Goal: Information Seeking & Learning: Learn about a topic

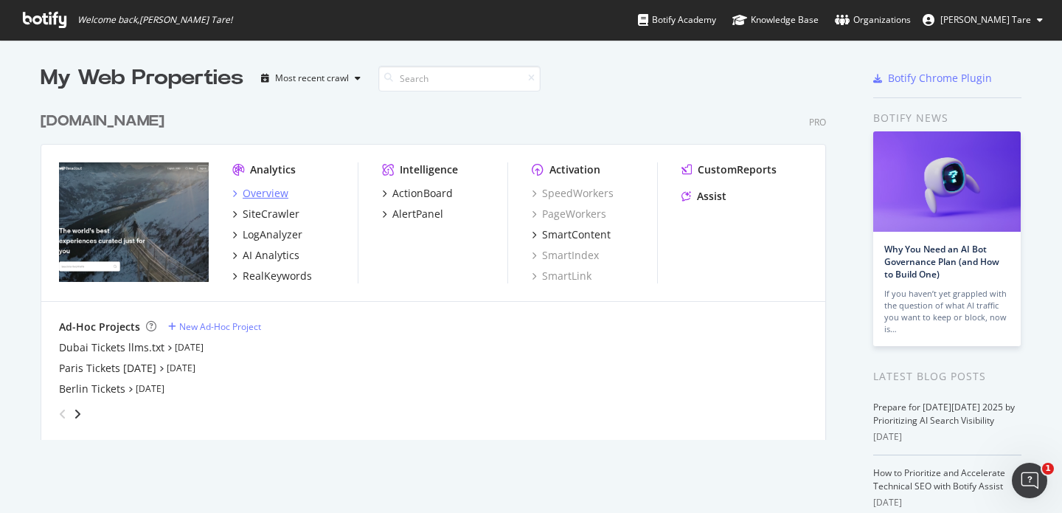
click at [280, 194] on div "Overview" at bounding box center [266, 193] width 46 height 15
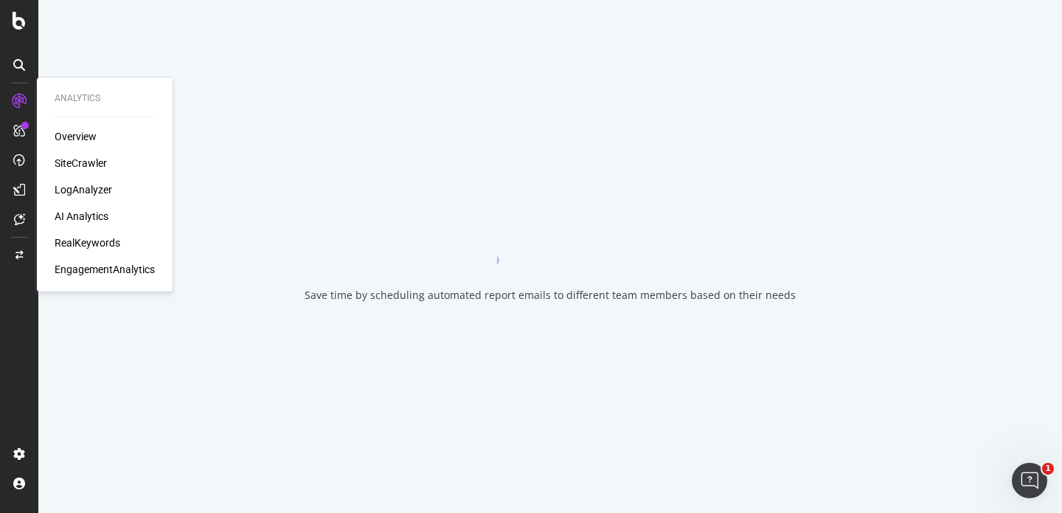
click at [70, 165] on div "SiteCrawler" at bounding box center [81, 163] width 52 height 15
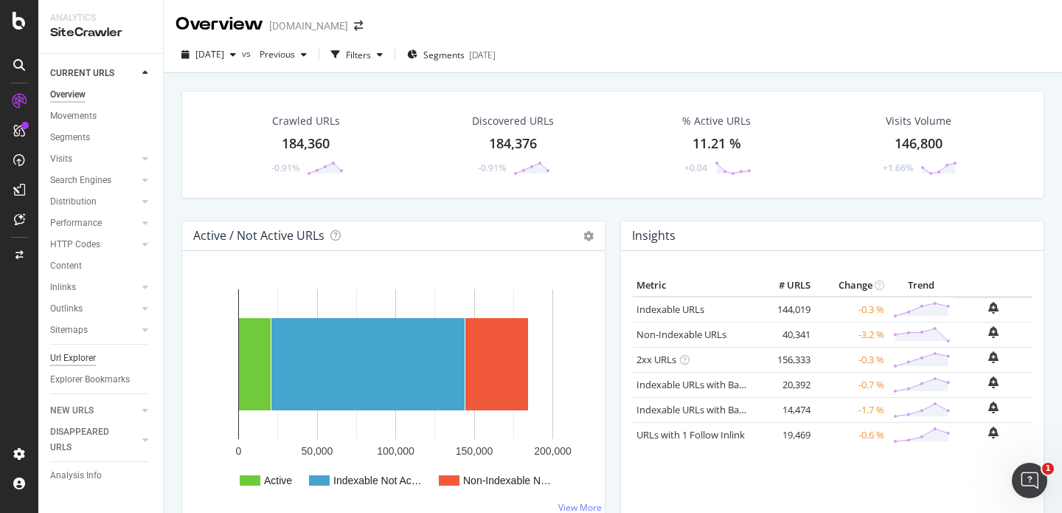
click at [80, 355] on div "Url Explorer" at bounding box center [73, 357] width 46 height 15
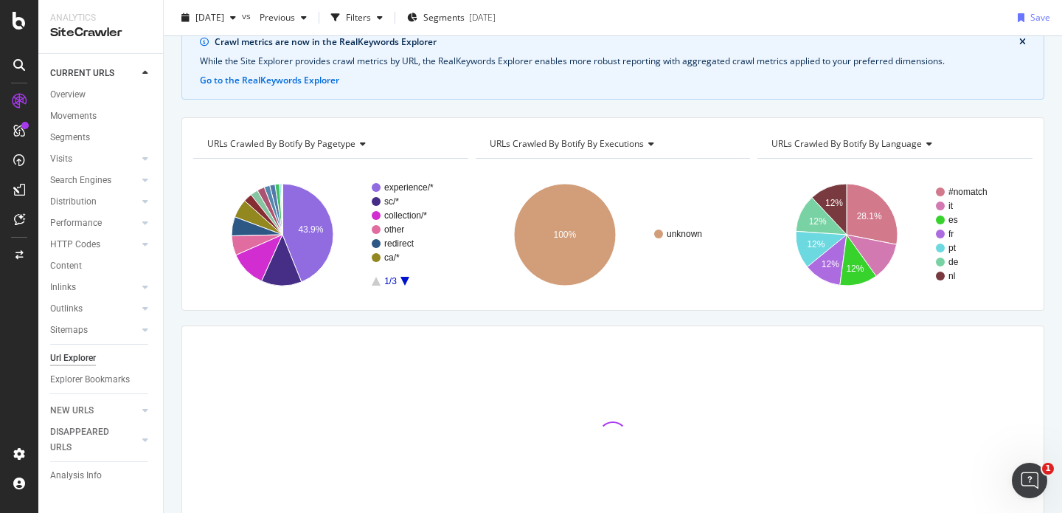
scroll to position [154, 0]
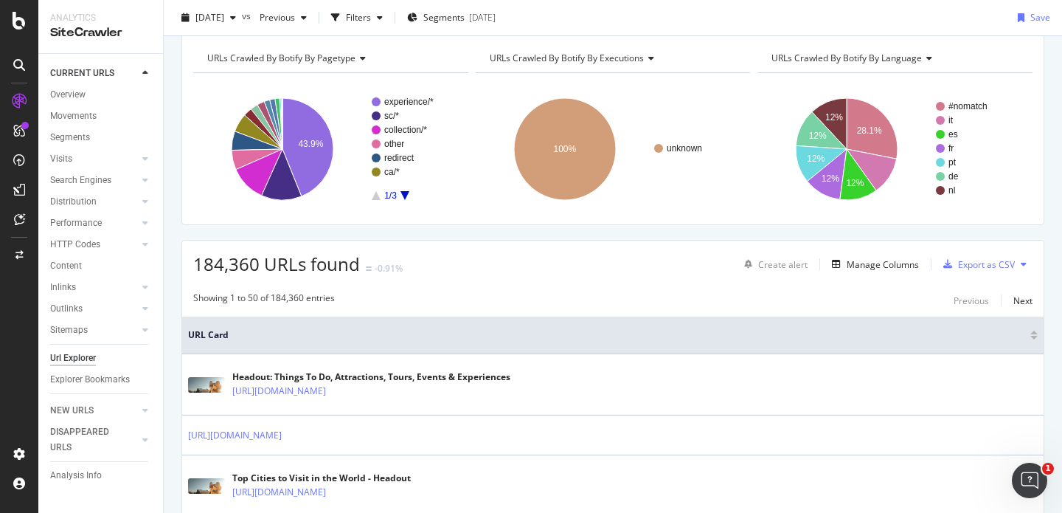
click at [403, 193] on icon "A chart." at bounding box center [405, 195] width 9 height 9
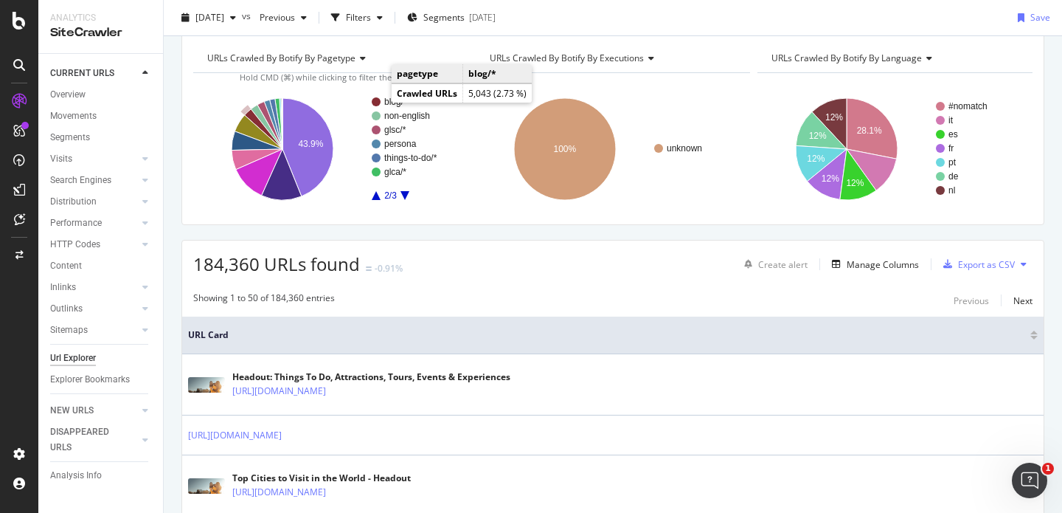
click at [377, 101] on circle "A chart." at bounding box center [376, 101] width 9 height 9
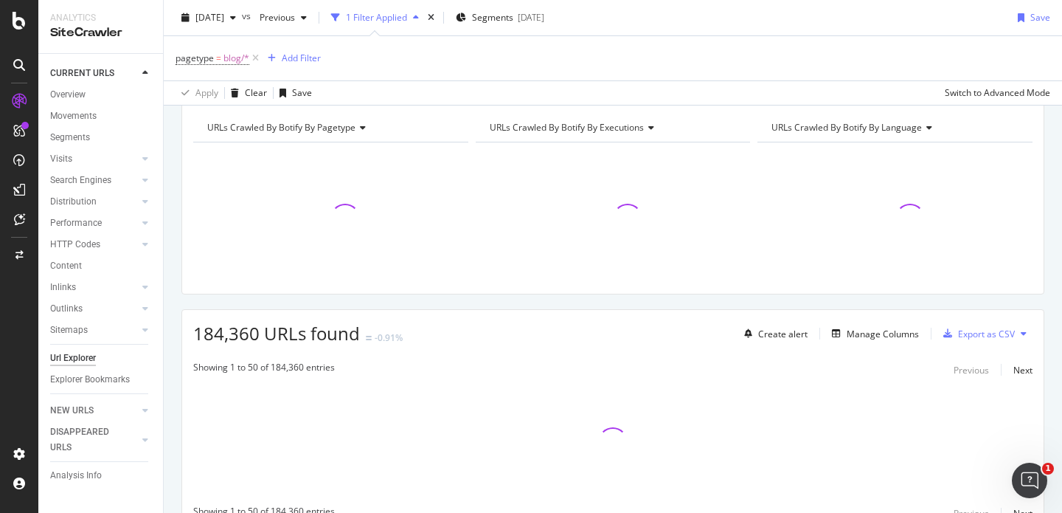
scroll to position [224, 0]
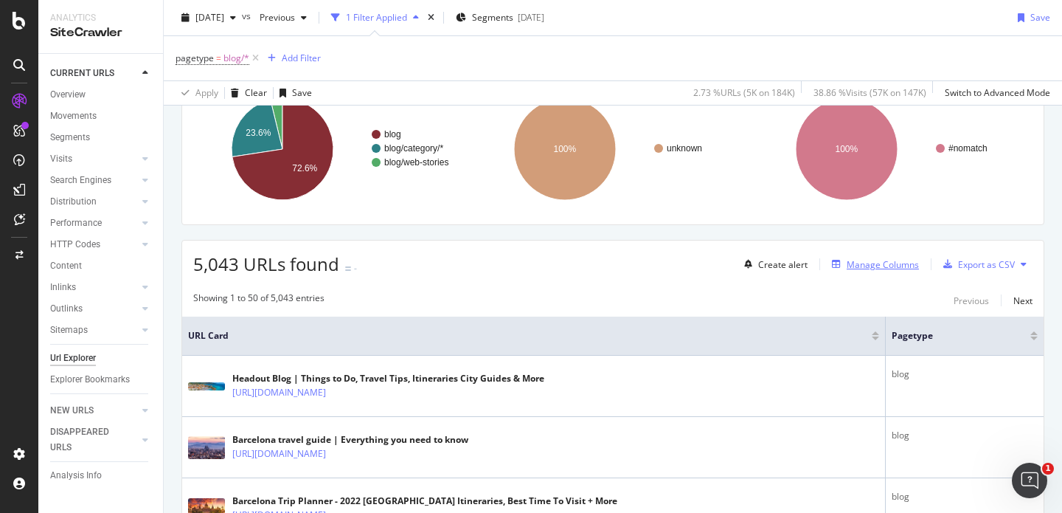
click at [881, 270] on div "Manage Columns" at bounding box center [872, 264] width 93 height 16
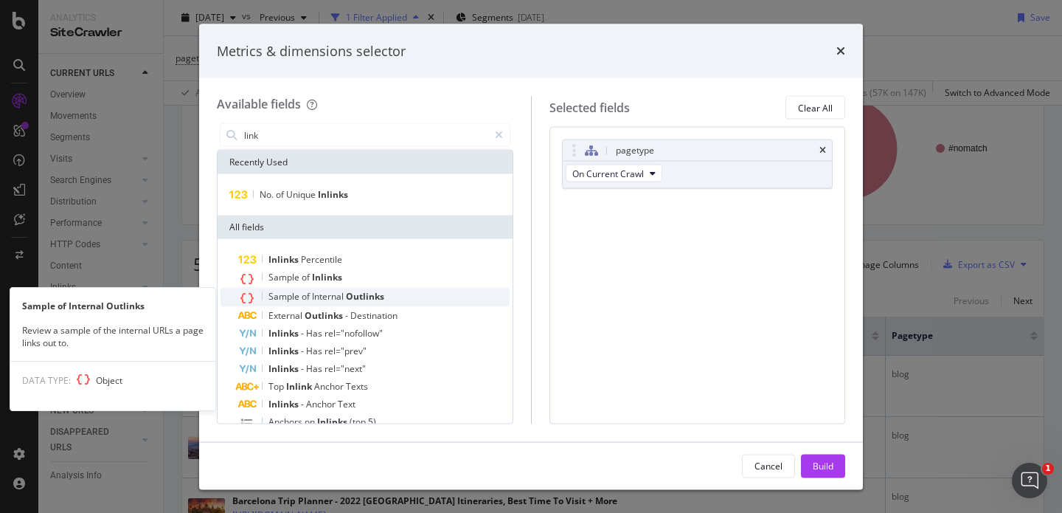
scroll to position [39, 0]
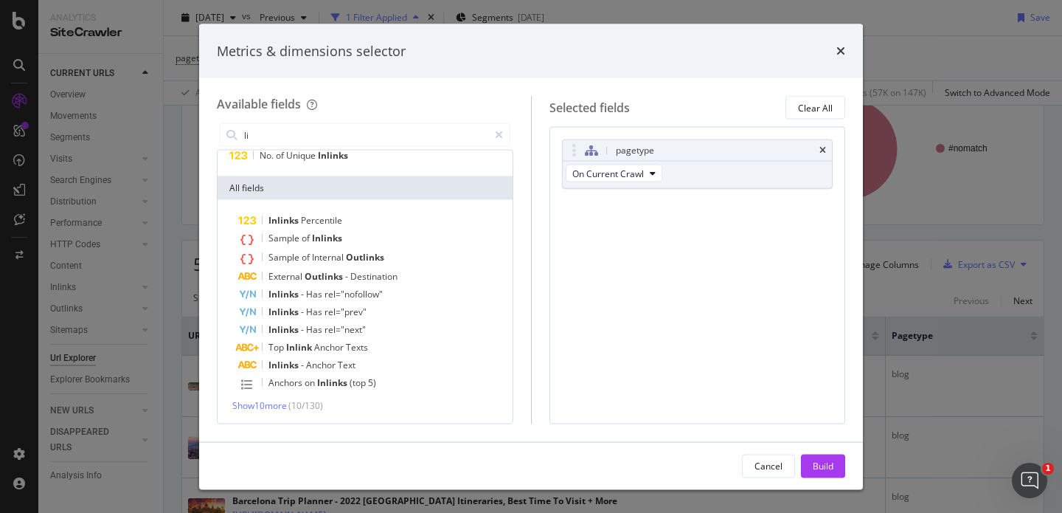
type input "l"
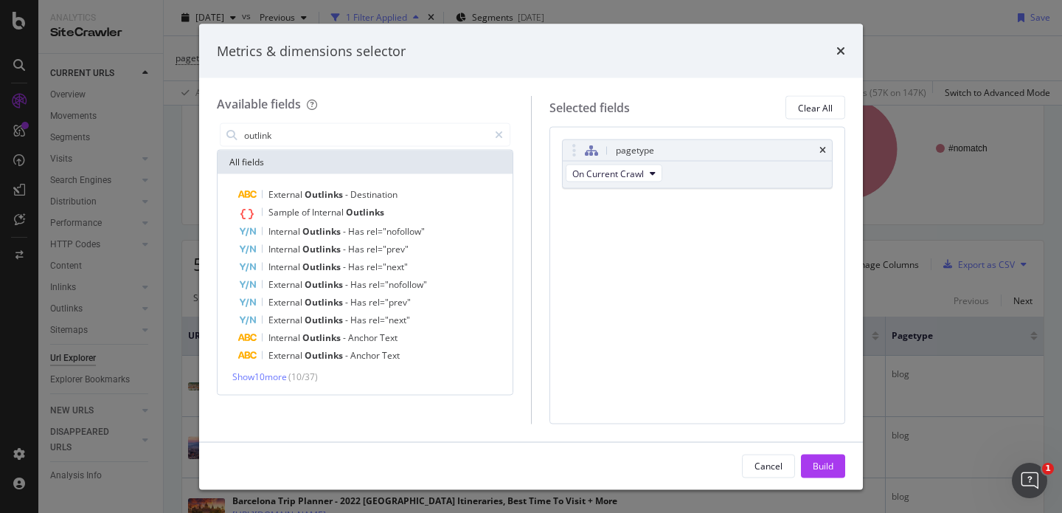
scroll to position [0, 0]
click at [274, 375] on span "Show 10 more" at bounding box center [259, 376] width 55 height 13
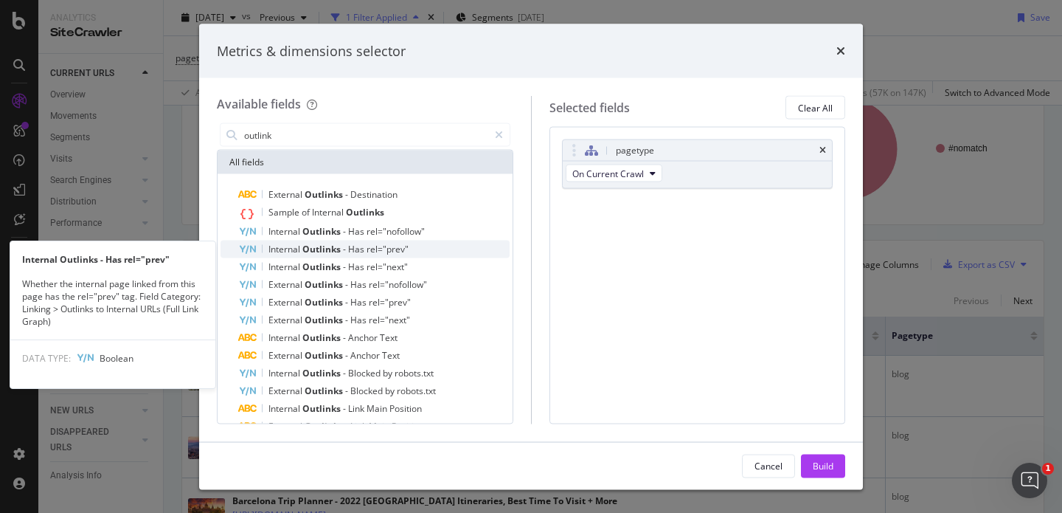
scroll to position [148, 0]
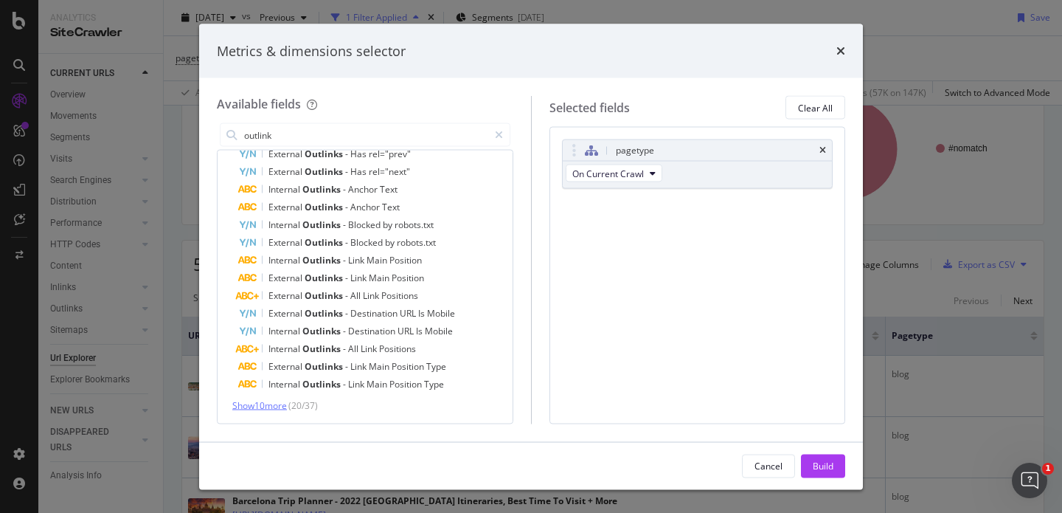
click at [270, 402] on span "Show 10 more" at bounding box center [259, 405] width 55 height 13
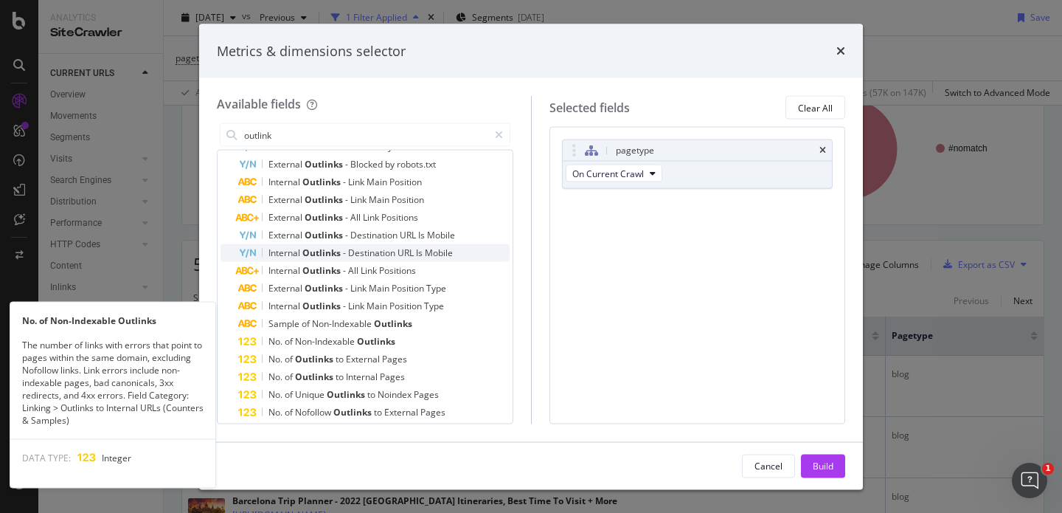
scroll to position [270, 0]
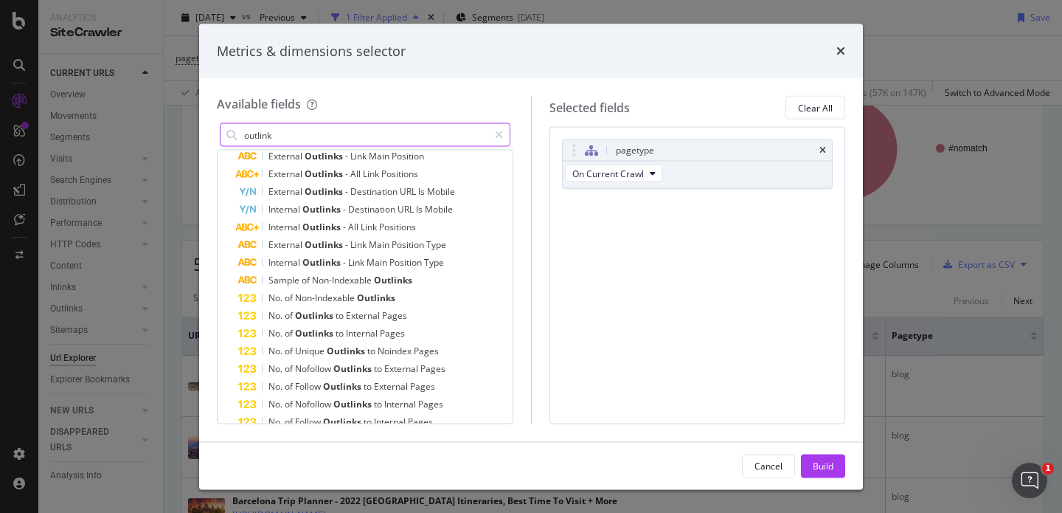
click at [373, 129] on input "outlink" at bounding box center [366, 135] width 246 height 22
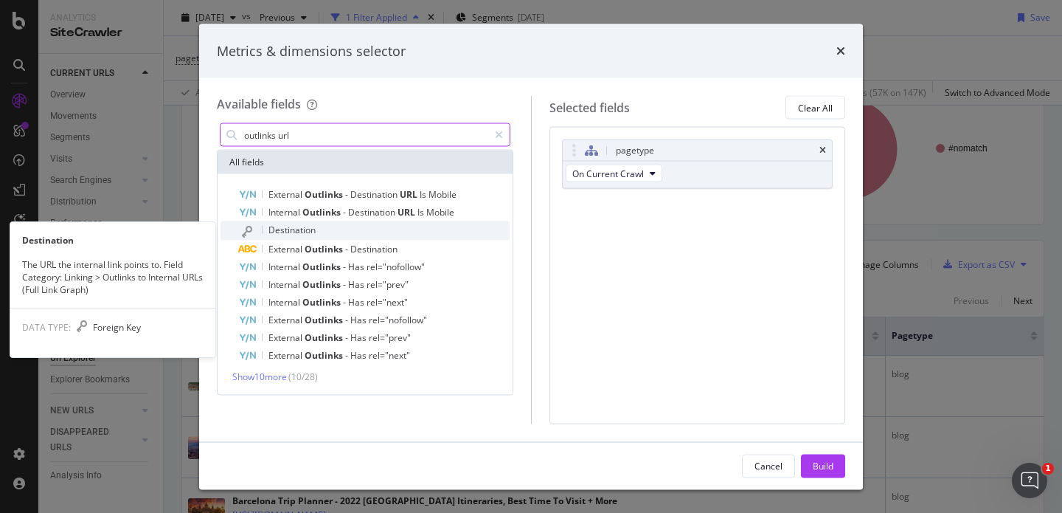
type input "outlinks url"
drag, startPoint x: 300, startPoint y: 230, endPoint x: 519, endPoint y: 195, distance: 221.8
click at [300, 230] on span "Destination" at bounding box center [291, 230] width 47 height 13
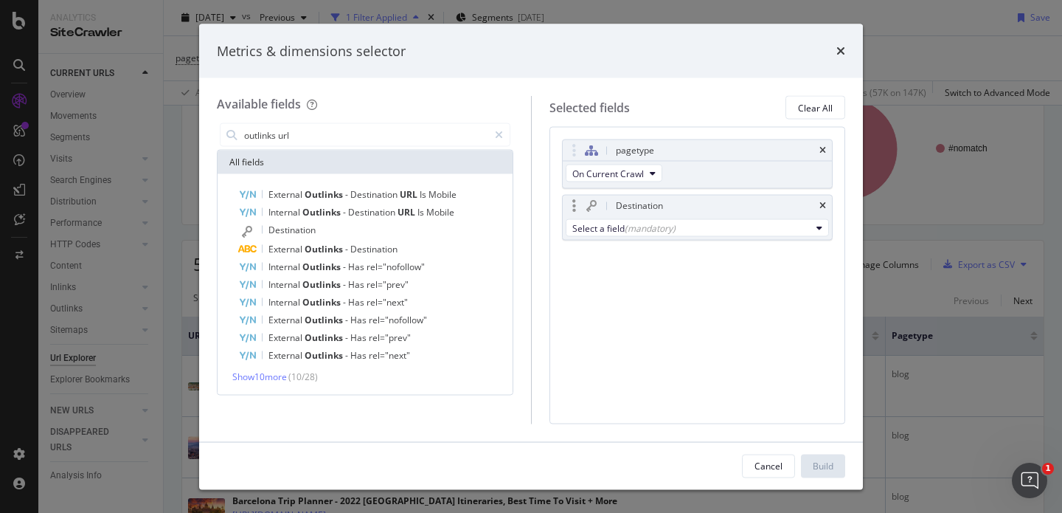
click at [696, 239] on div "Select a field (mandatory)" at bounding box center [698, 228] width 270 height 24
click at [696, 234] on button "Select a field (mandatory)" at bounding box center [698, 228] width 264 height 18
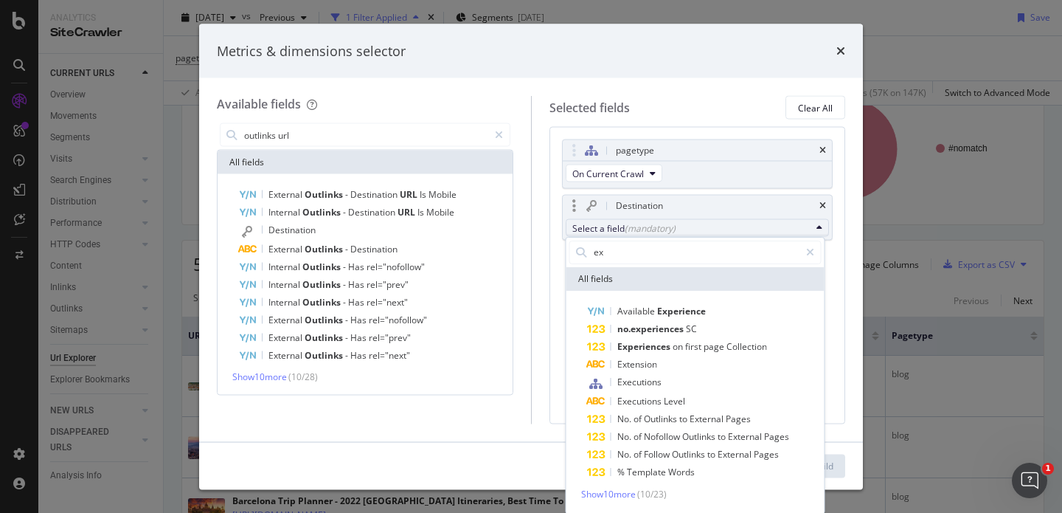
type input "e"
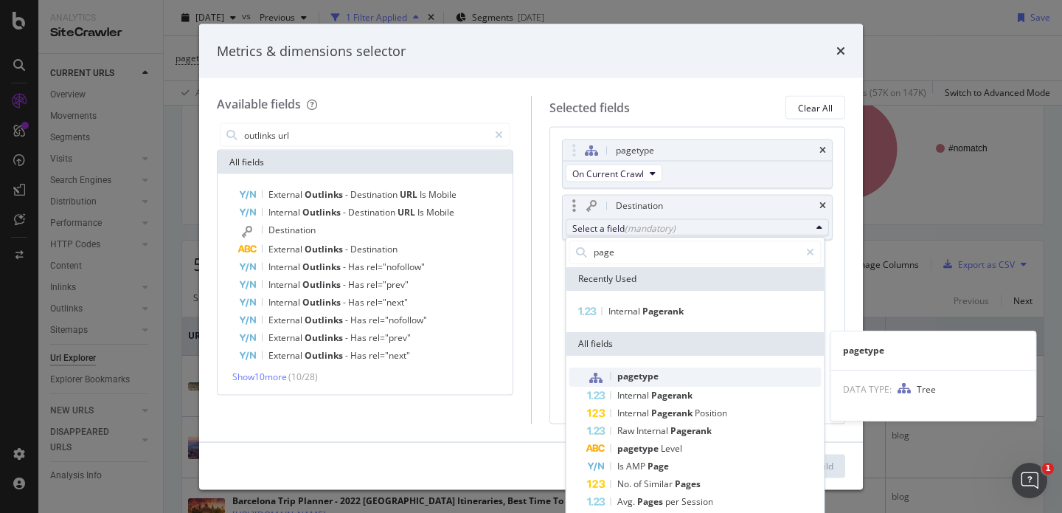
type input "page"
click at [651, 371] on span "pagetype" at bounding box center [637, 376] width 41 height 13
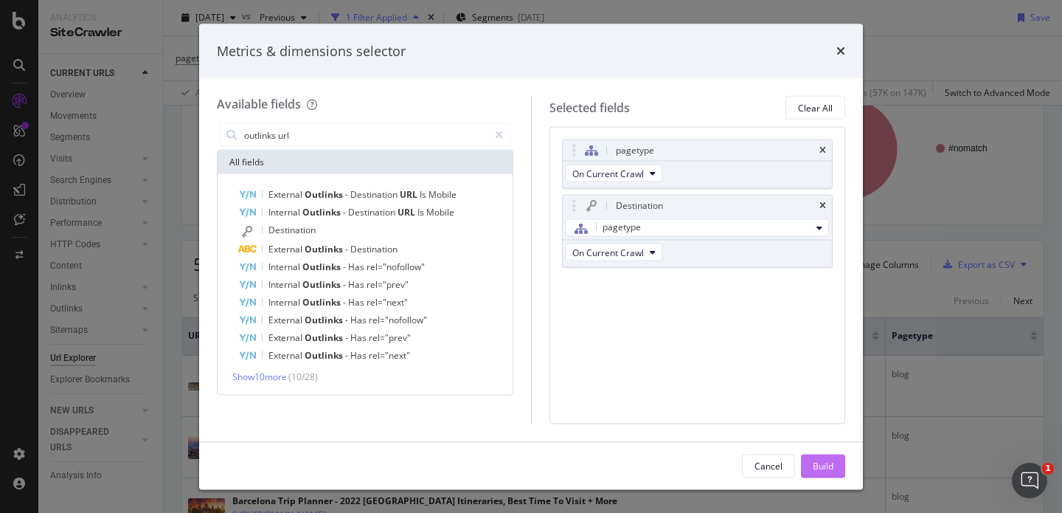
click at [833, 460] on div "Build" at bounding box center [823, 465] width 21 height 13
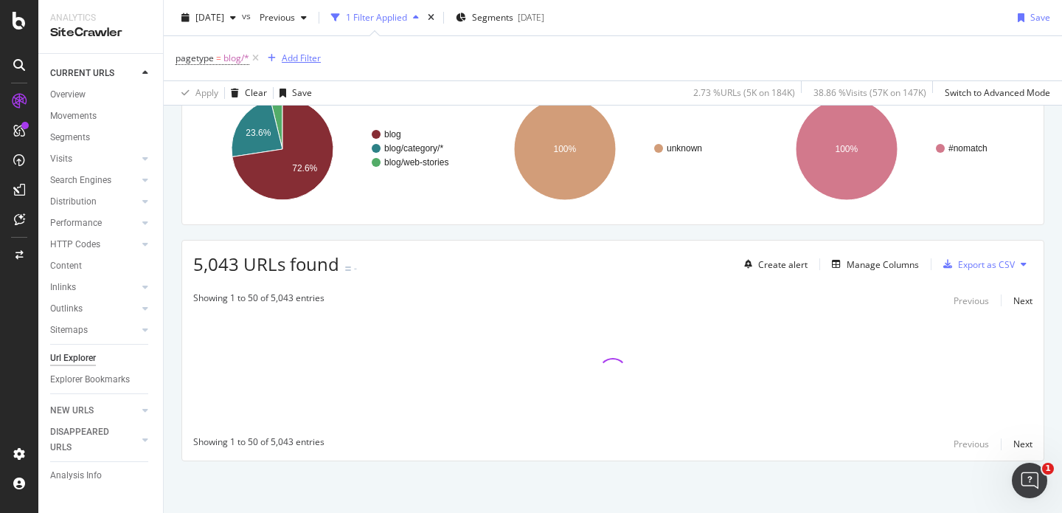
click at [310, 60] on div "Add Filter" at bounding box center [301, 58] width 39 height 13
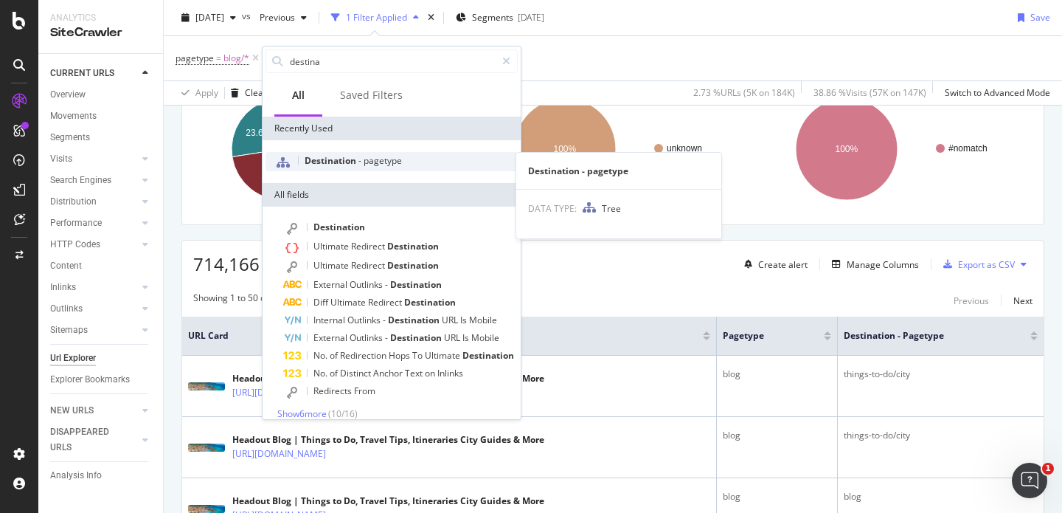
type input "destina"
click at [324, 158] on span "Destination" at bounding box center [332, 160] width 54 height 13
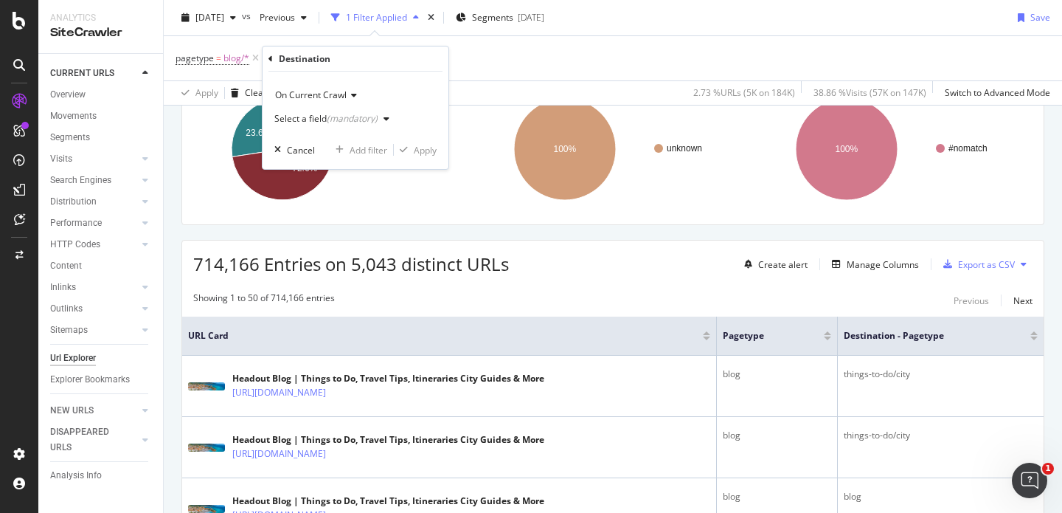
click at [376, 117] on div "(mandatory)" at bounding box center [352, 118] width 51 height 13
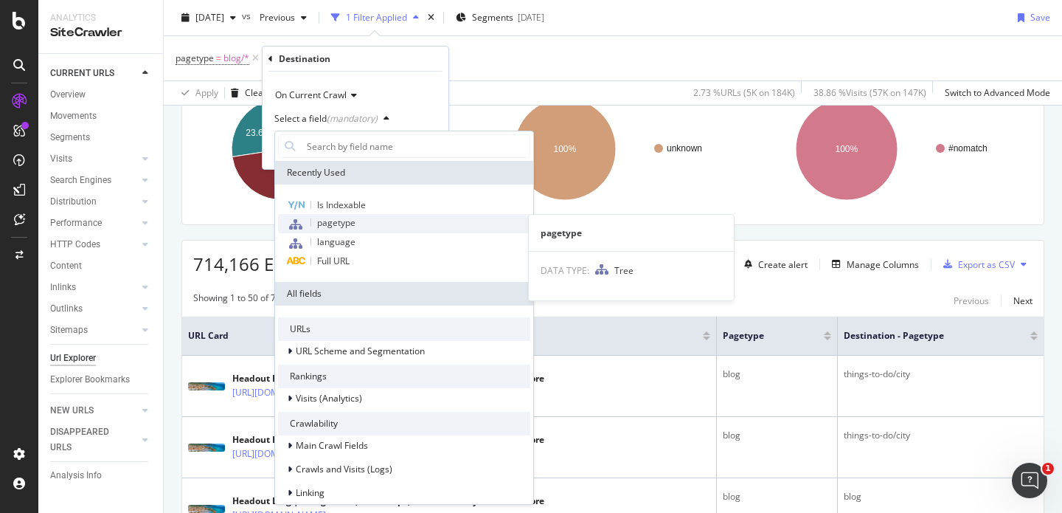
click at [333, 219] on span "pagetype" at bounding box center [336, 222] width 38 height 13
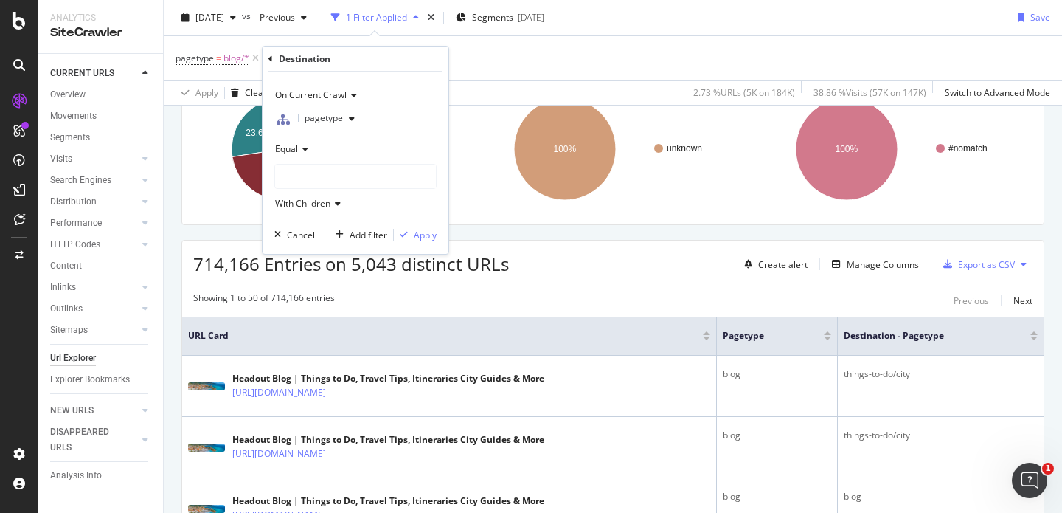
click at [312, 170] on div at bounding box center [355, 176] width 161 height 24
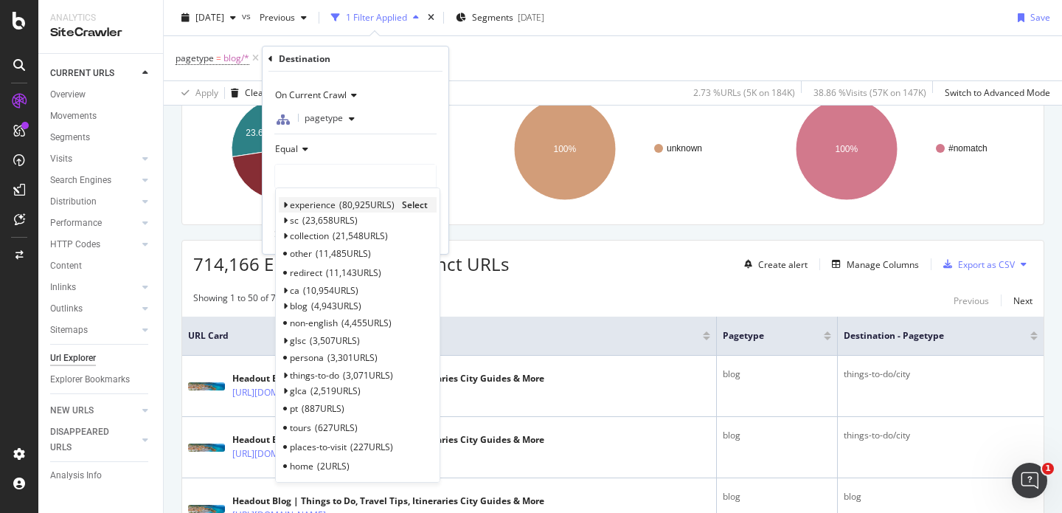
click at [410, 204] on span "Select" at bounding box center [415, 204] width 26 height 13
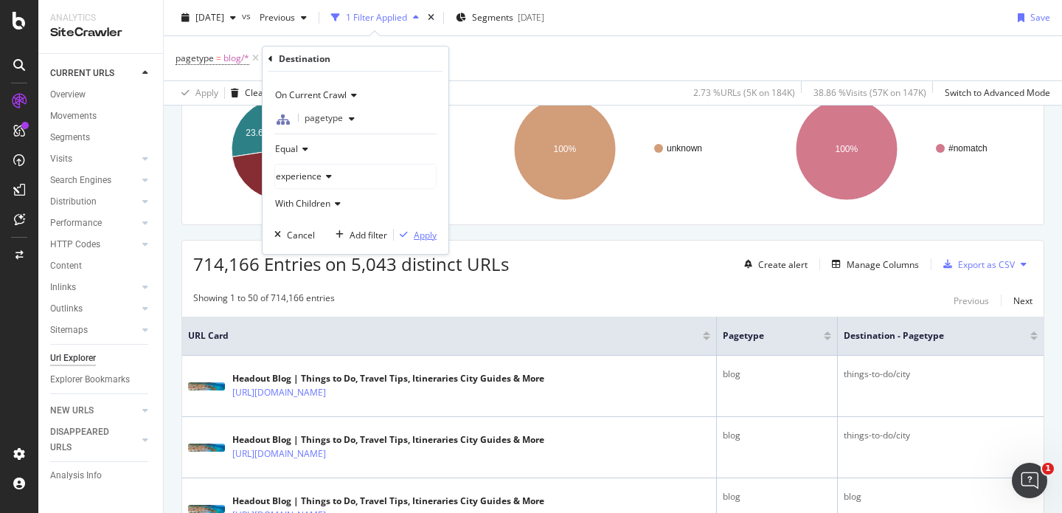
click at [414, 234] on div "Apply" at bounding box center [425, 235] width 23 height 13
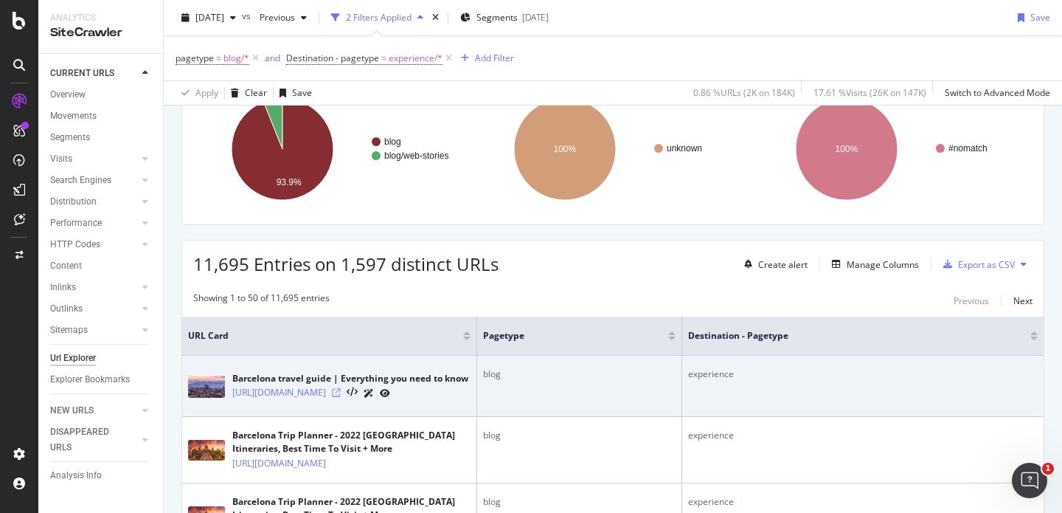
click at [341, 392] on icon at bounding box center [336, 392] width 9 height 9
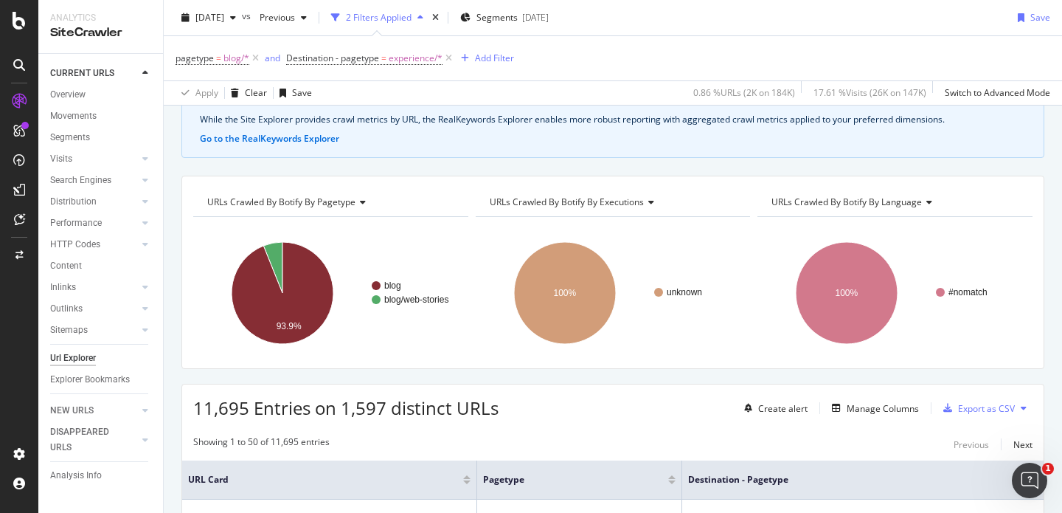
scroll to position [1, 0]
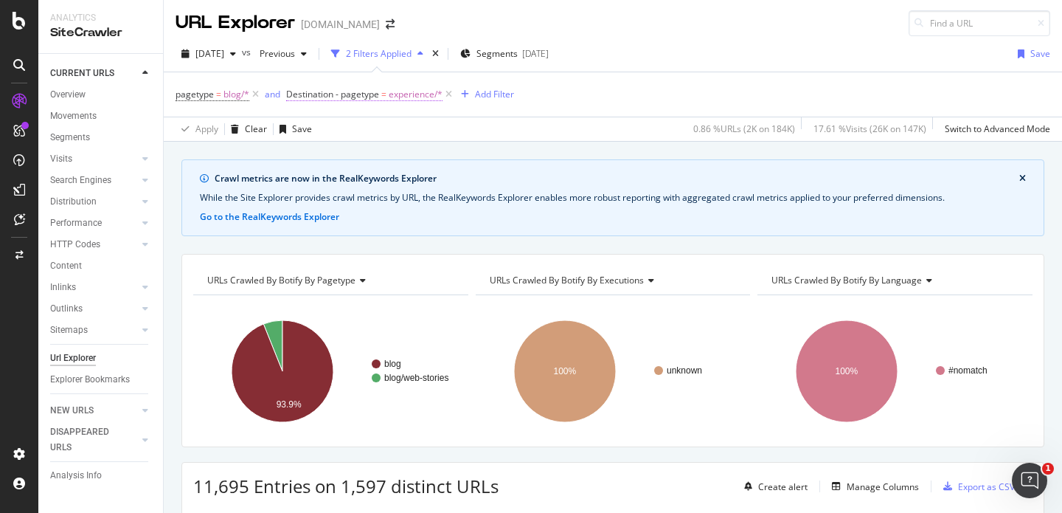
click at [424, 99] on span "experience/*" at bounding box center [416, 94] width 54 height 21
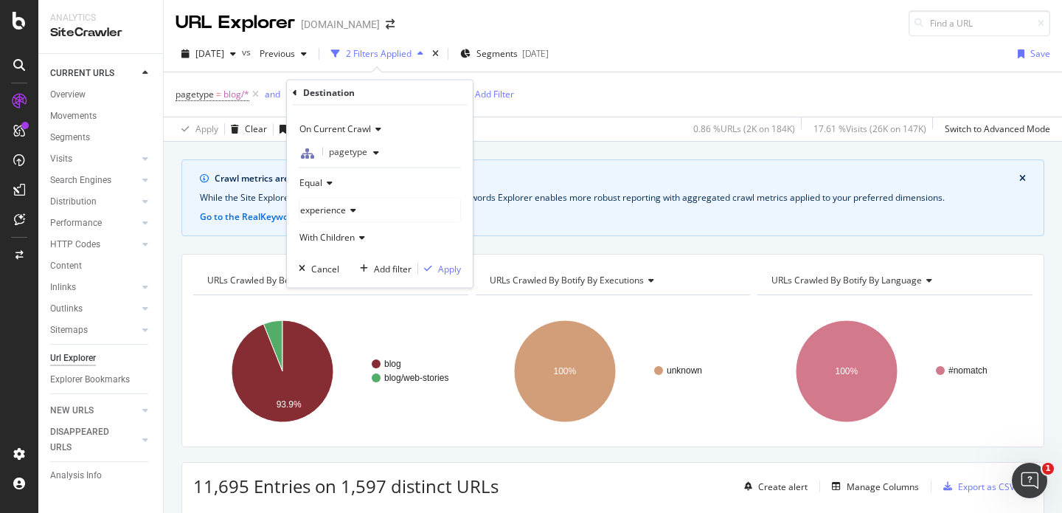
click at [352, 208] on icon at bounding box center [351, 210] width 10 height 9
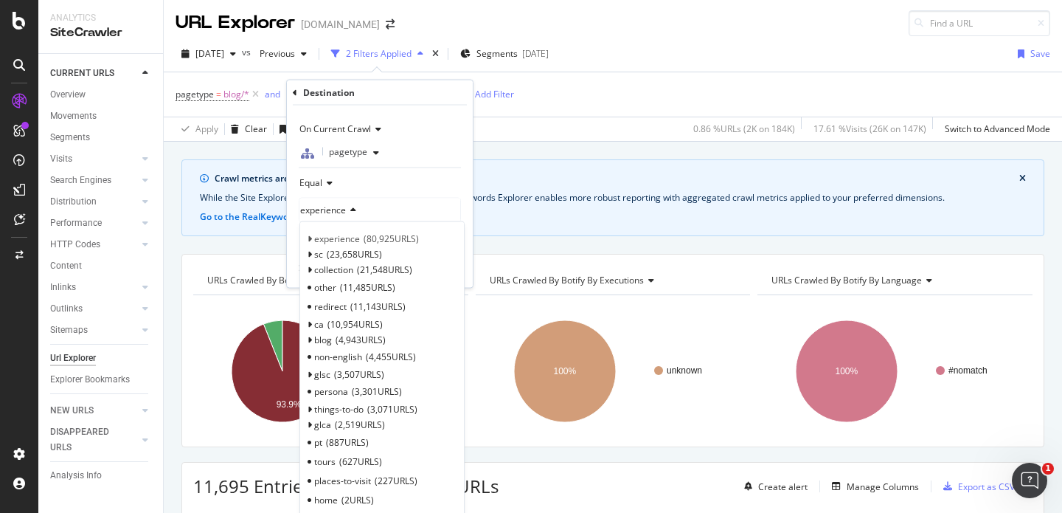
click at [398, 201] on div "experience" at bounding box center [379, 210] width 161 height 24
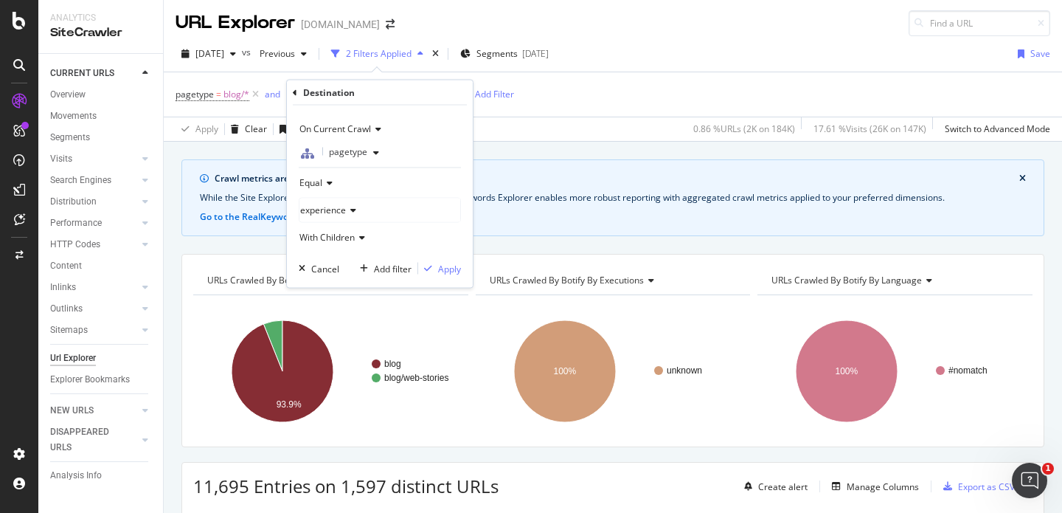
click at [353, 213] on icon at bounding box center [351, 210] width 10 height 9
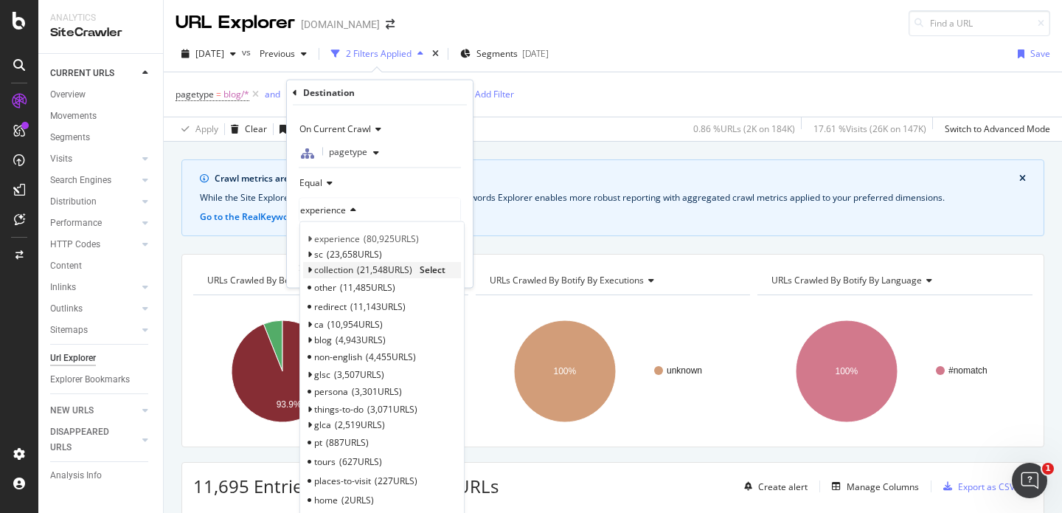
click at [440, 268] on span "Select" at bounding box center [433, 269] width 26 height 13
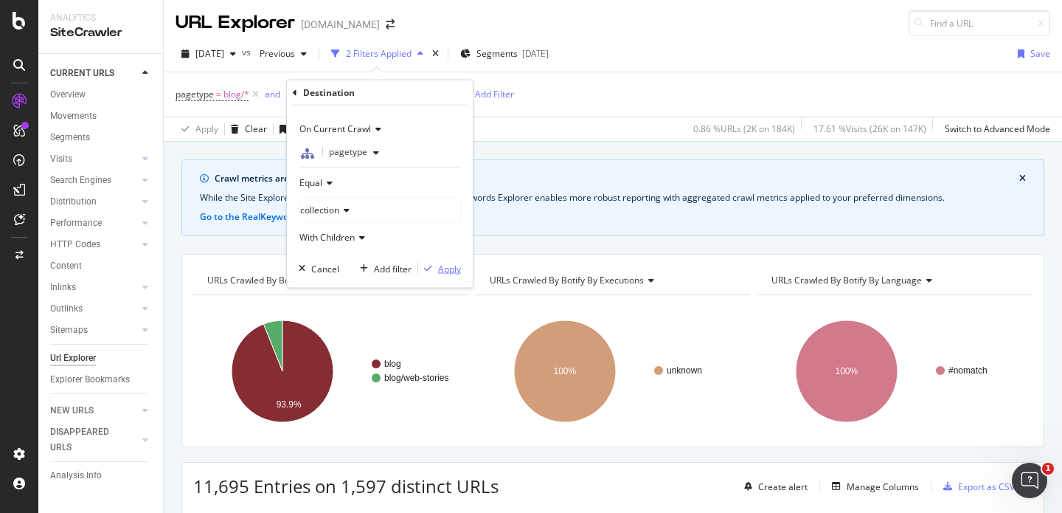
click at [442, 264] on div "Apply" at bounding box center [449, 268] width 23 height 13
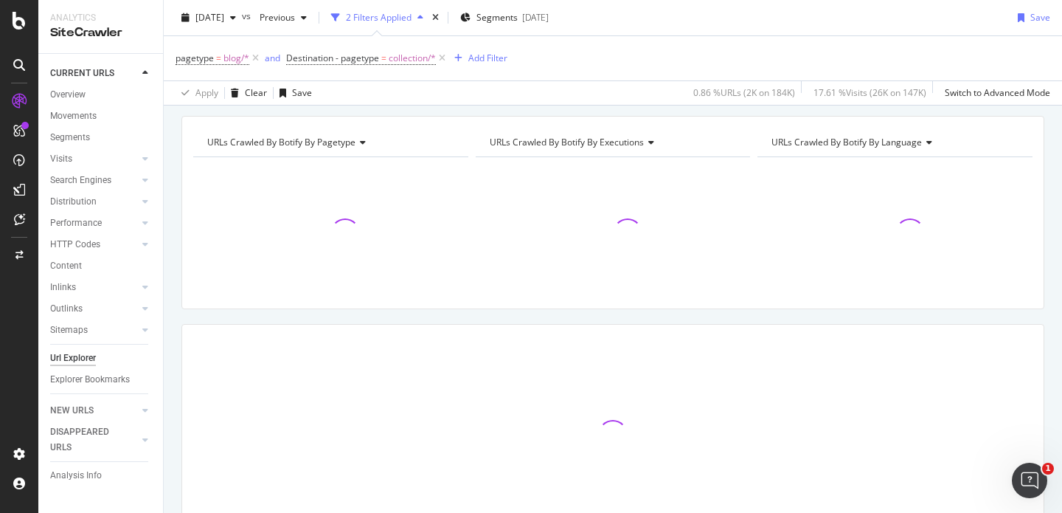
scroll to position [135, 0]
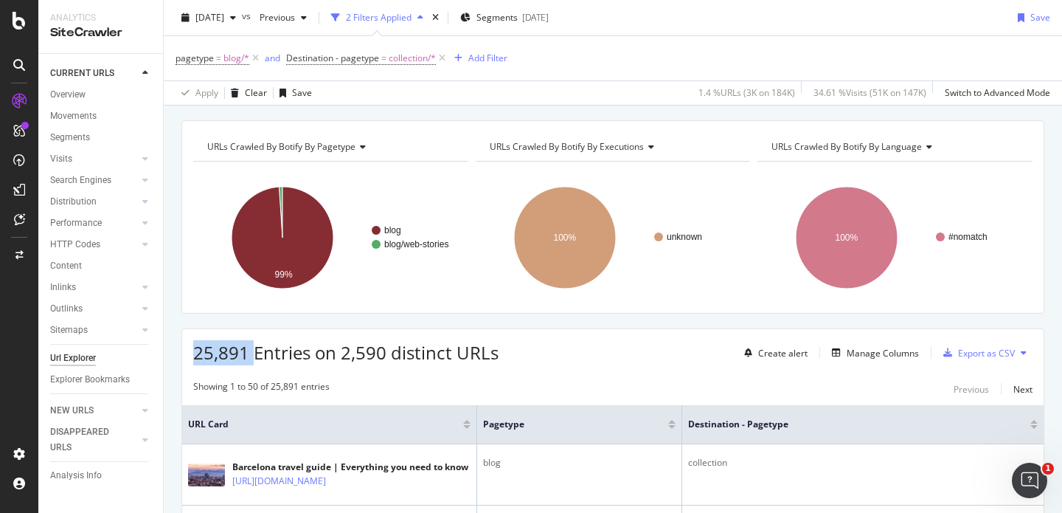
drag, startPoint x: 191, startPoint y: 349, endPoint x: 254, endPoint y: 349, distance: 62.7
click at [254, 349] on div "25,891 Entries on 2,590 distinct URLs Create alert Manage Columns Export as CSV" at bounding box center [613, 347] width 862 height 36
click at [263, 354] on span "25,891 Entries on 2,590 distinct URLs" at bounding box center [345, 352] width 305 height 24
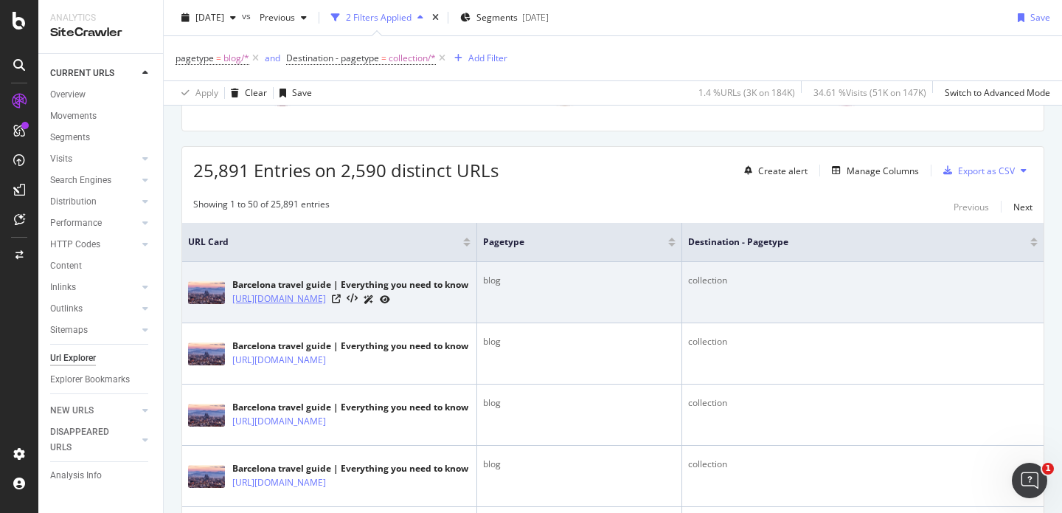
scroll to position [347, 0]
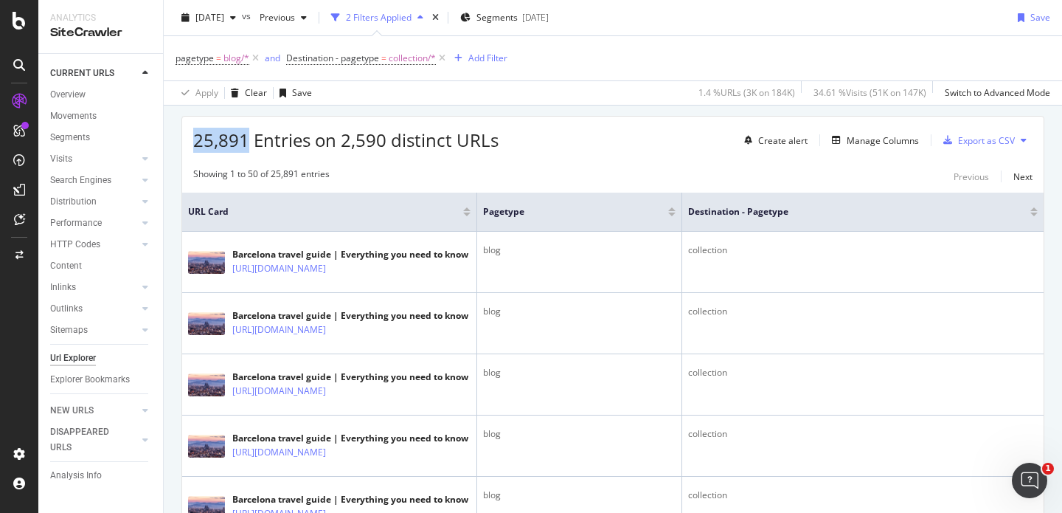
drag, startPoint x: 197, startPoint y: 139, endPoint x: 249, endPoint y: 140, distance: 52.4
click at [249, 140] on span "25,891 Entries on 2,590 distinct URLs" at bounding box center [345, 140] width 305 height 24
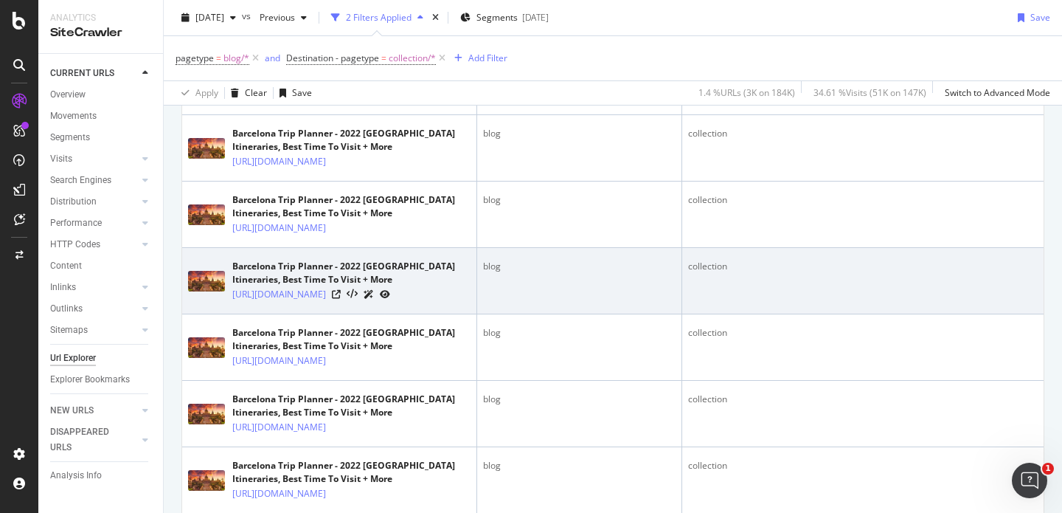
scroll to position [1291, 0]
